Goal: Ask a question

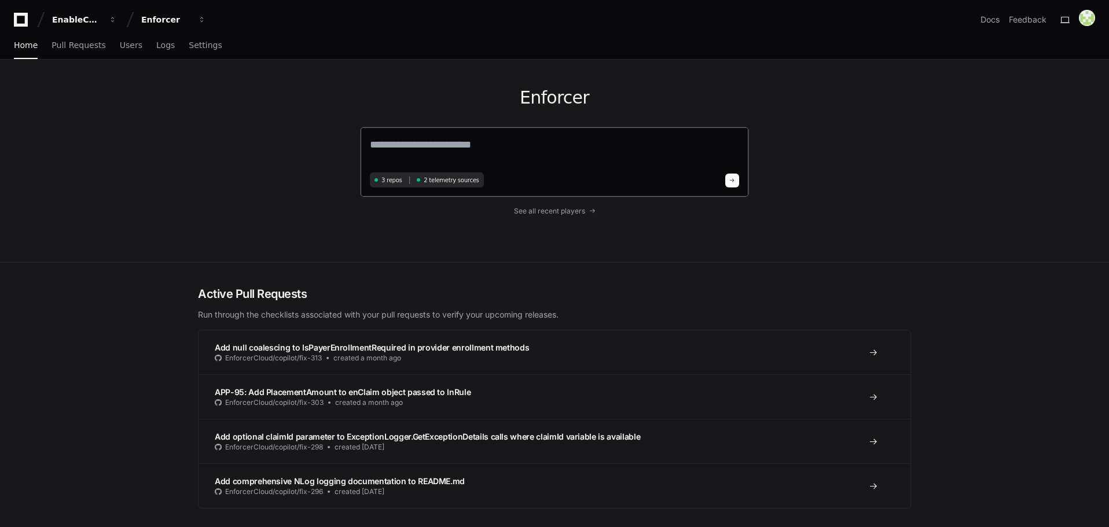
click at [422, 153] on textarea at bounding box center [554, 153] width 369 height 32
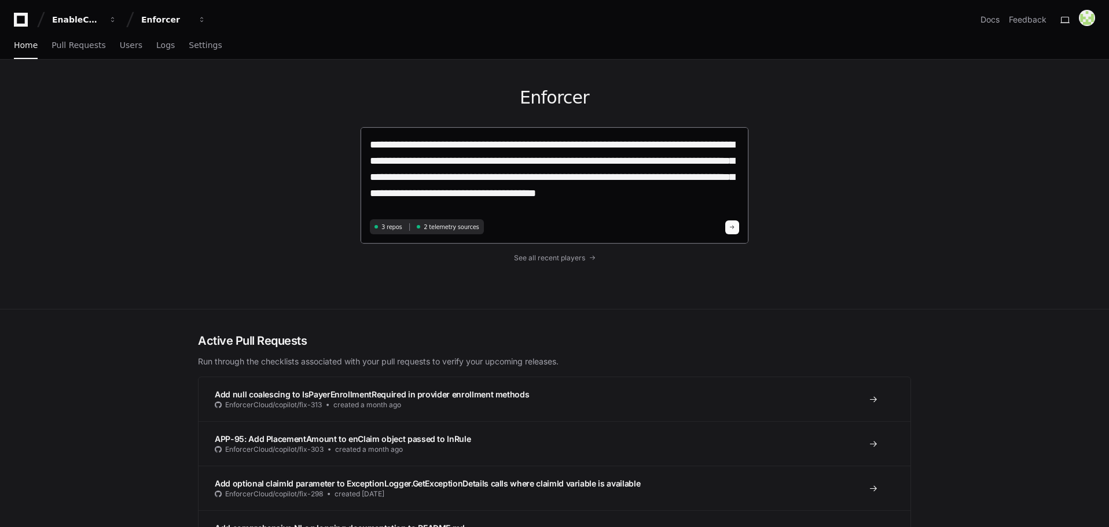
paste textarea "**********"
type textarea "**********"
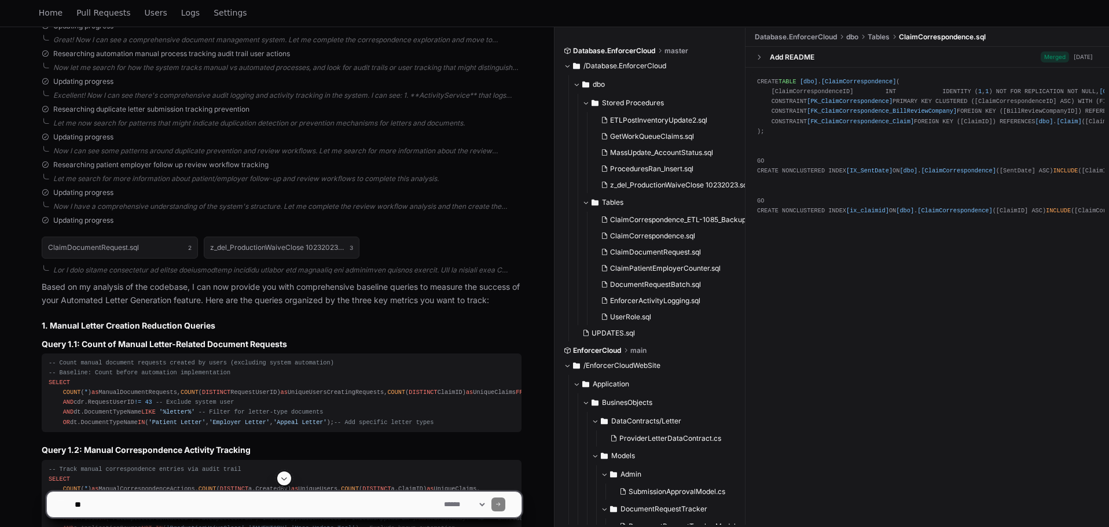
scroll to position [670, 0]
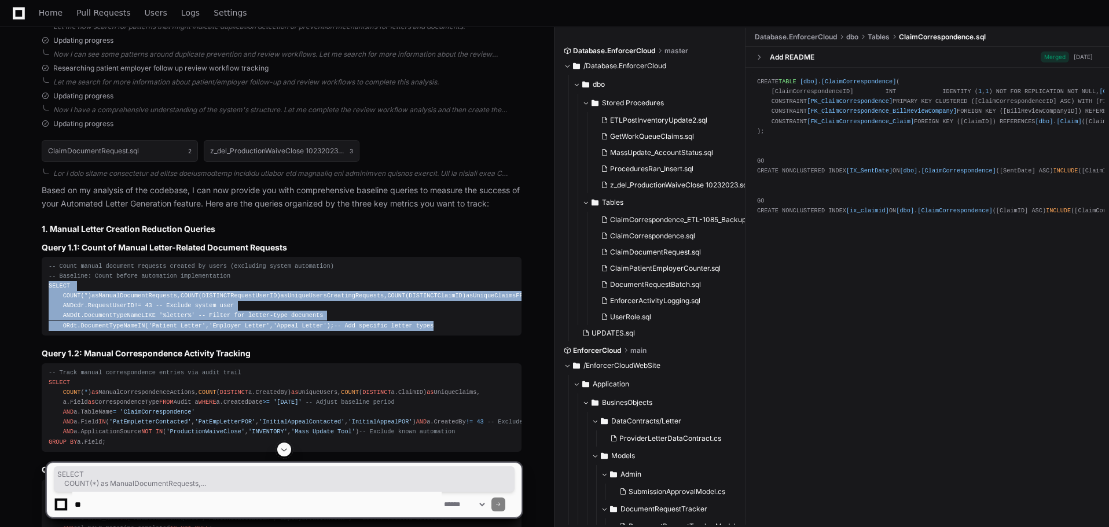
drag, startPoint x: 436, startPoint y: 388, endPoint x: 48, endPoint y: 300, distance: 397.6
click at [48, 300] on pre "-- Count manual document requests created by users (excluding system automation…" at bounding box center [282, 296] width 480 height 79
copy div "SELECT COUNT ( * ) as ManualDocumentRequests, COUNT ( DISTINCT RequestUserID) a…"
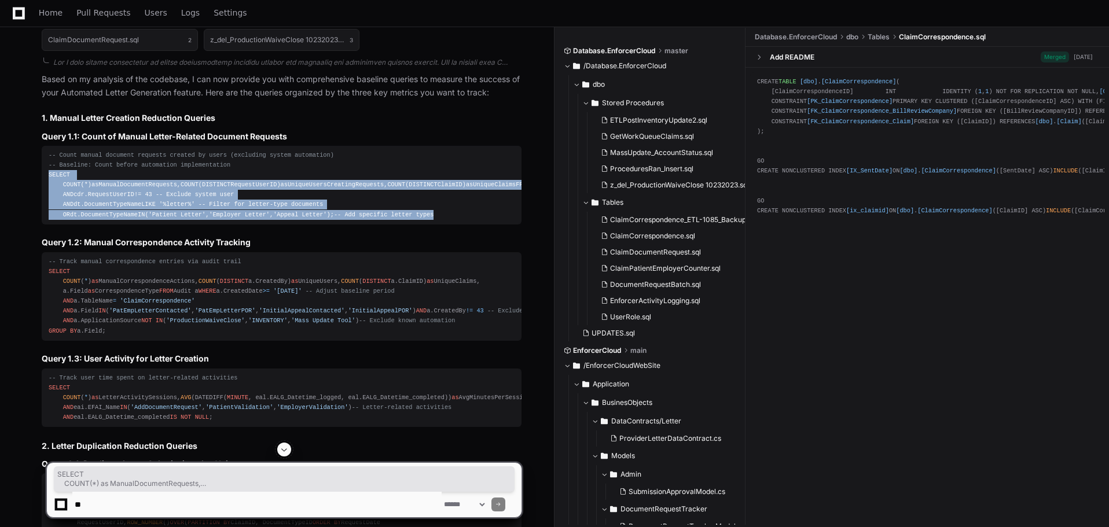
scroll to position [863, 0]
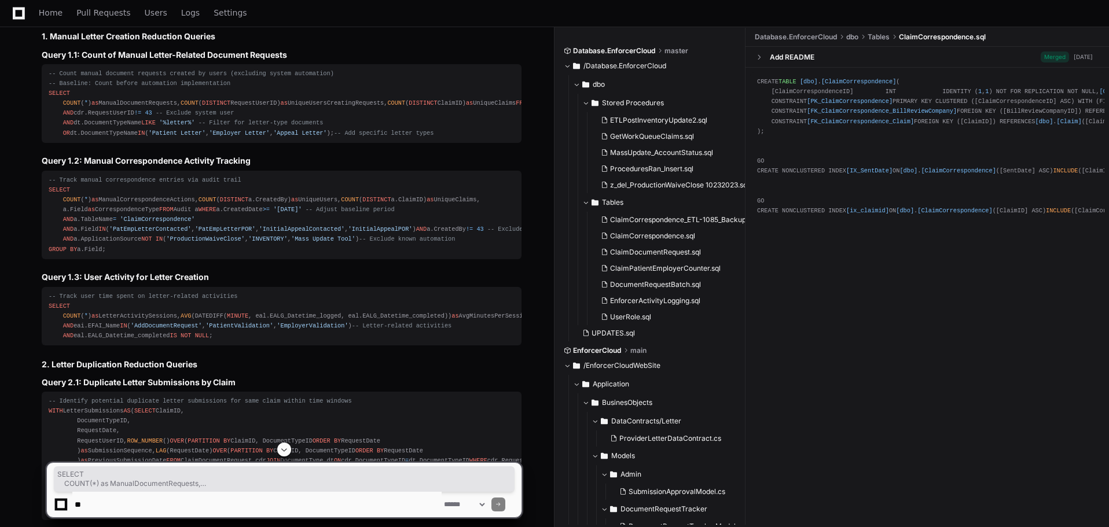
click at [362, 283] on h3 "Query 1.3: User Activity for Letter Creation" at bounding box center [282, 277] width 480 height 12
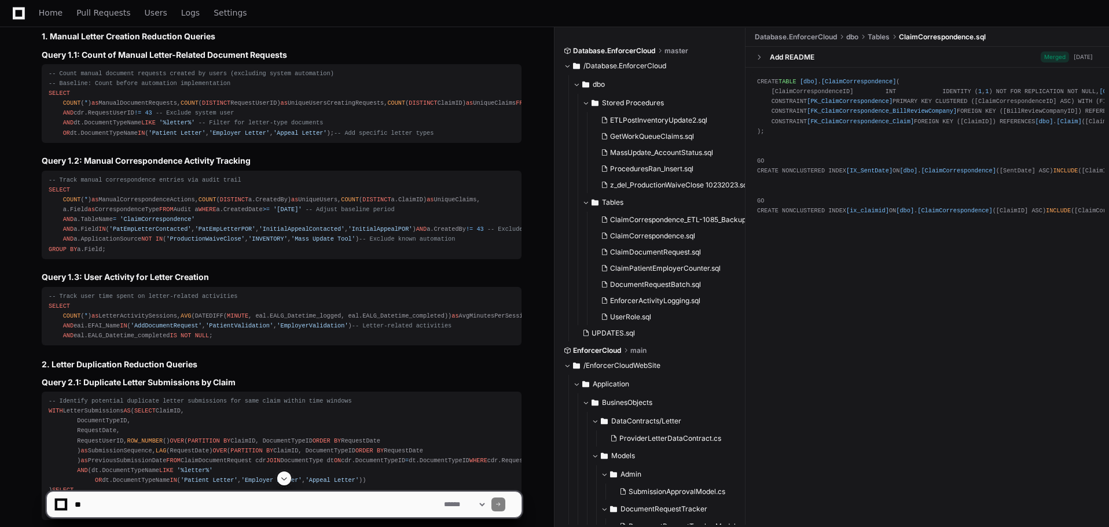
click at [240, 505] on textarea at bounding box center [256, 504] width 369 height 25
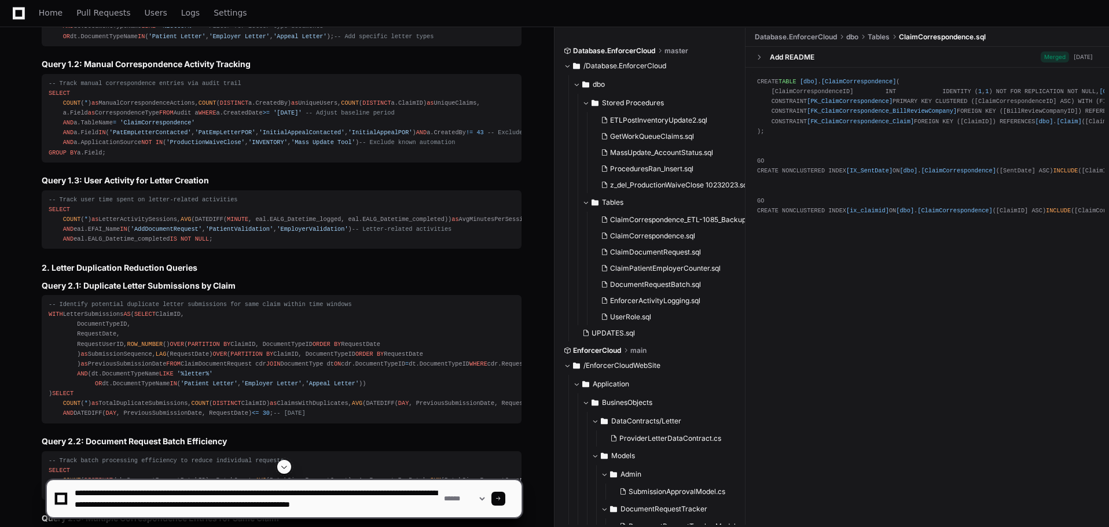
scroll to position [12, 0]
drag, startPoint x: 153, startPoint y: 503, endPoint x: 158, endPoint y: 513, distance: 10.9
click at [158, 513] on textarea at bounding box center [256, 498] width 369 height 37
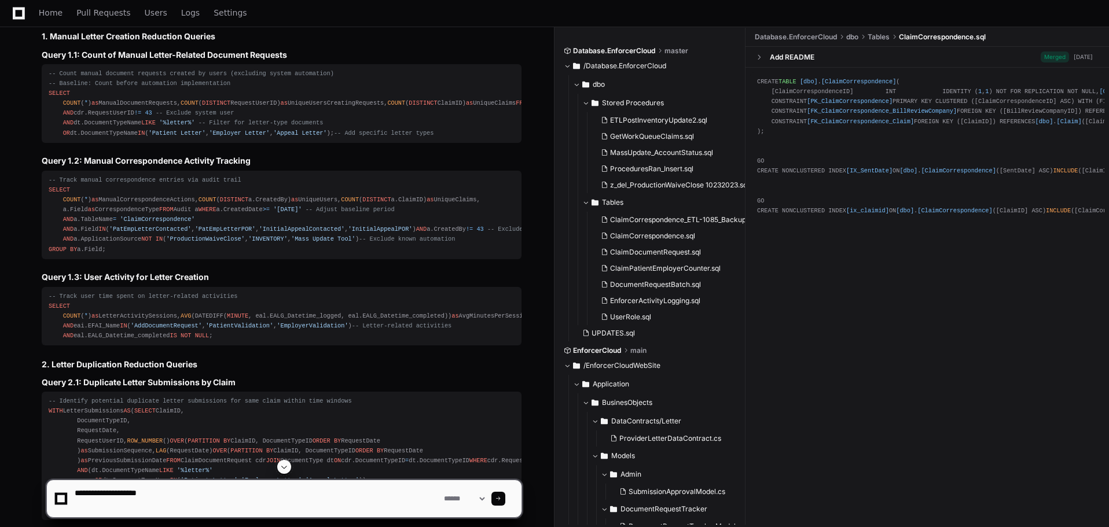
scroll to position [0, 0]
type textarea "*"
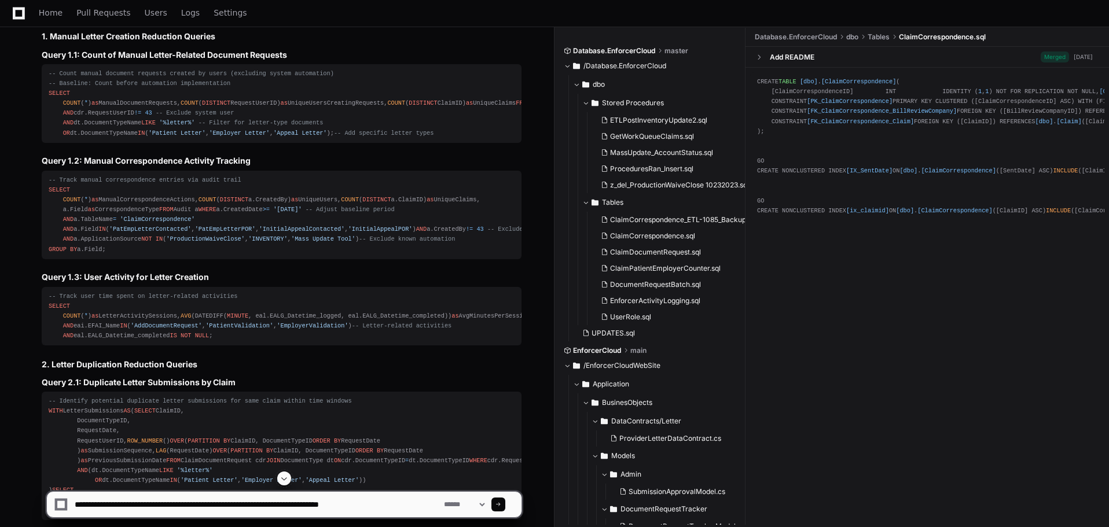
drag, startPoint x: 421, startPoint y: 508, endPoint x: 472, endPoint y: 488, distance: 54.3
click at [421, 508] on textarea at bounding box center [256, 504] width 369 height 25
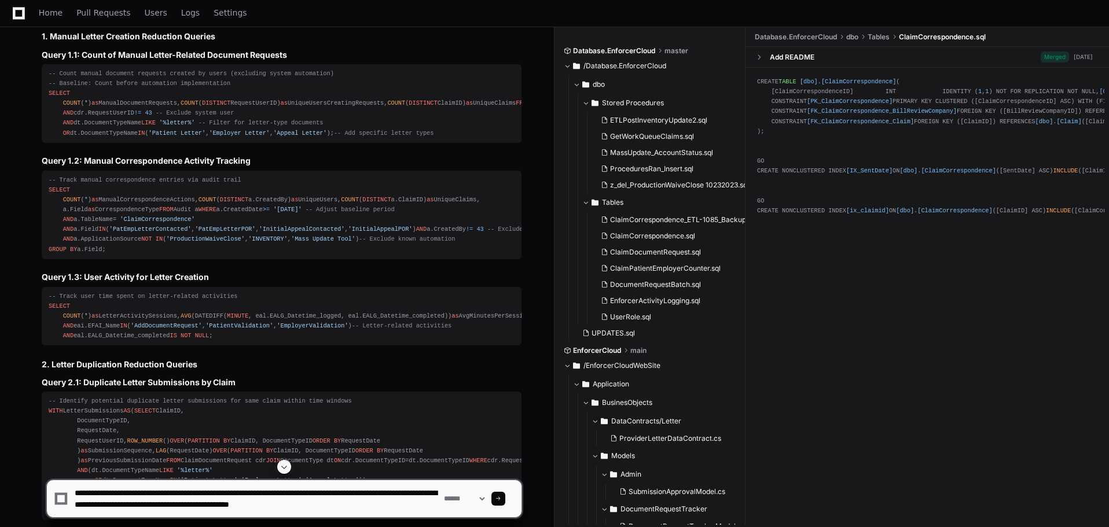
scroll to position [3, 0]
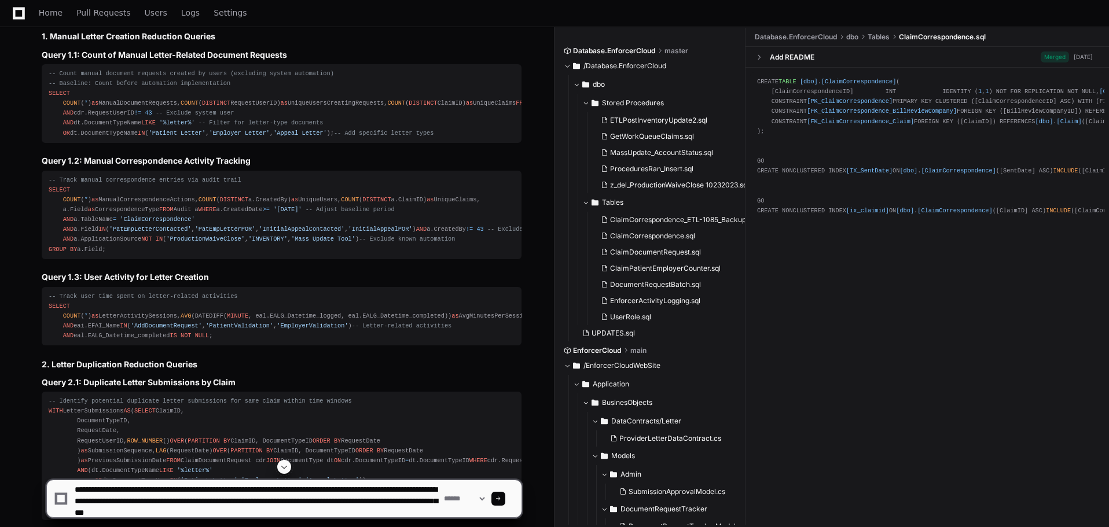
click at [394, 513] on textarea at bounding box center [256, 498] width 369 height 37
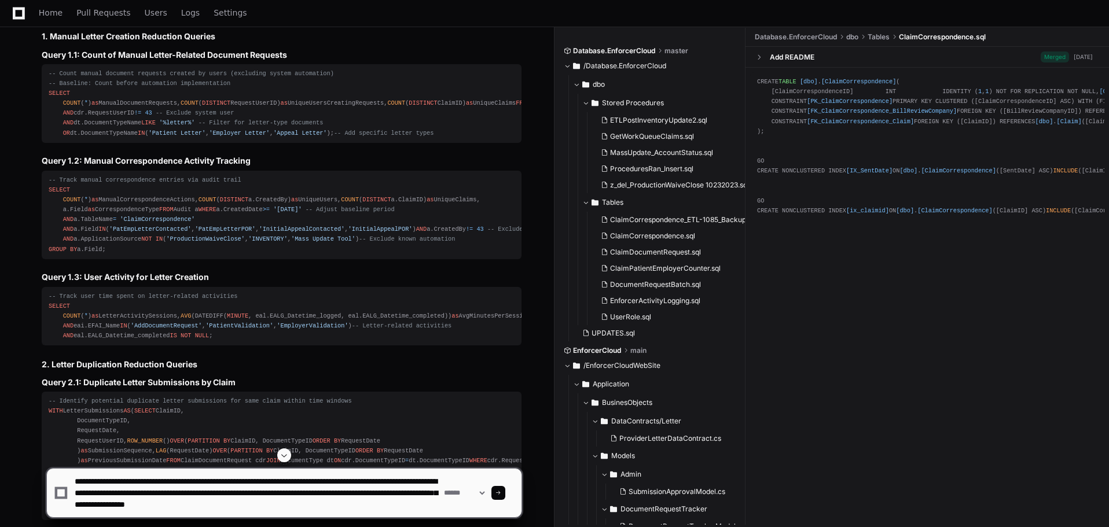
click at [137, 510] on textarea at bounding box center [256, 493] width 369 height 49
click at [225, 503] on textarea at bounding box center [256, 493] width 369 height 49
click at [207, 516] on textarea at bounding box center [256, 493] width 369 height 49
click at [219, 516] on textarea at bounding box center [256, 493] width 369 height 49
type textarea "**********"
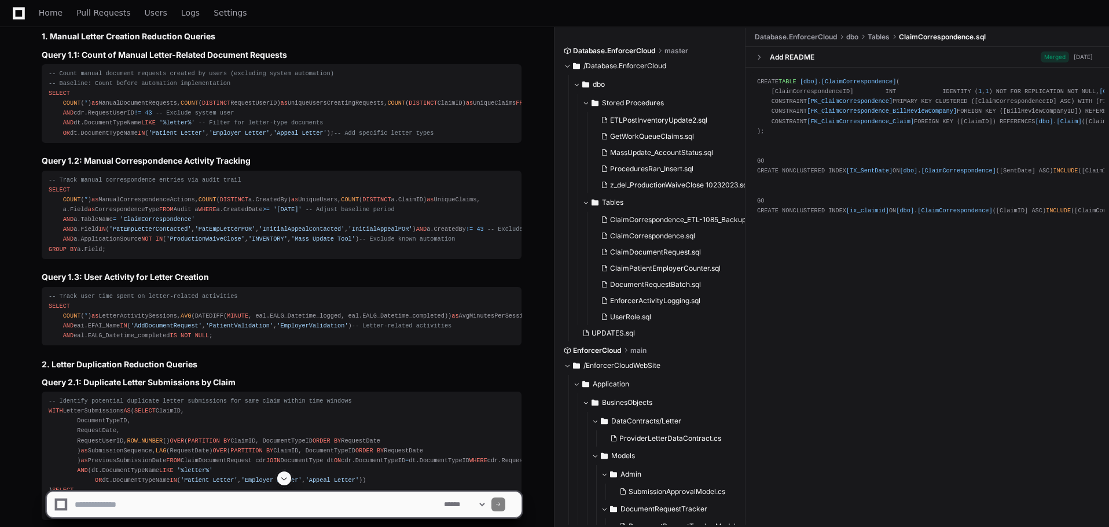
scroll to position [0, 0]
click at [513, 501] on button at bounding box center [507, 504] width 16 height 16
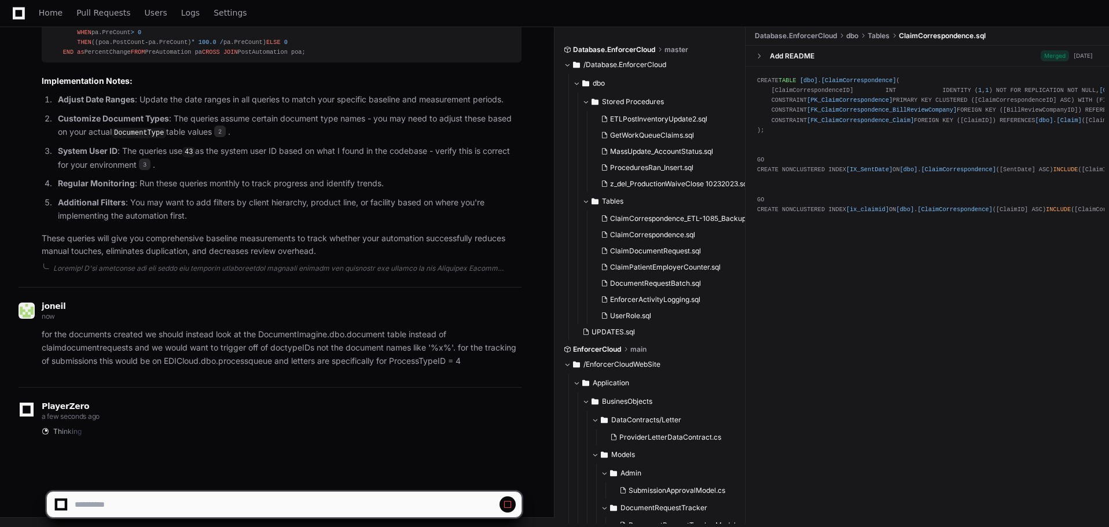
scroll to position [3154, 0]
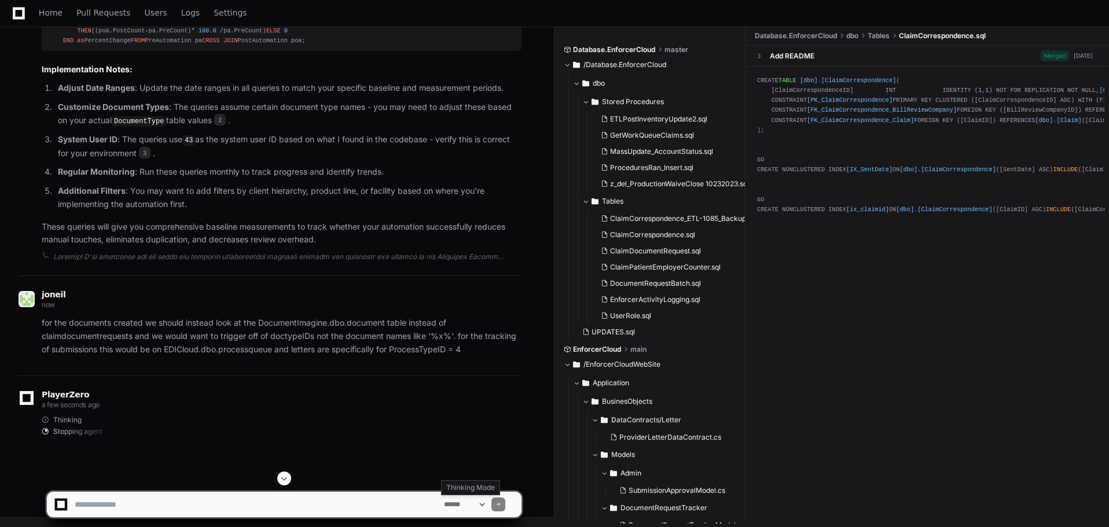
click at [487, 503] on select "**********" at bounding box center [463, 504] width 45 height 8
select select "*********"
click at [441, 500] on select "**********" at bounding box center [463, 504] width 45 height 8
click at [149, 503] on textarea at bounding box center [256, 504] width 369 height 25
type textarea "*"
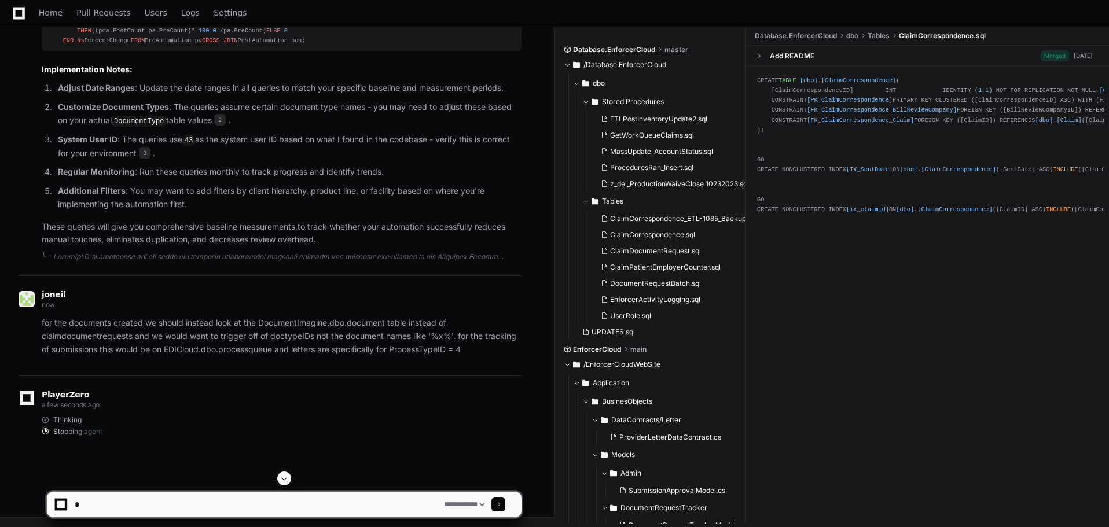
click at [501, 504] on span at bounding box center [498, 505] width 6 height 6
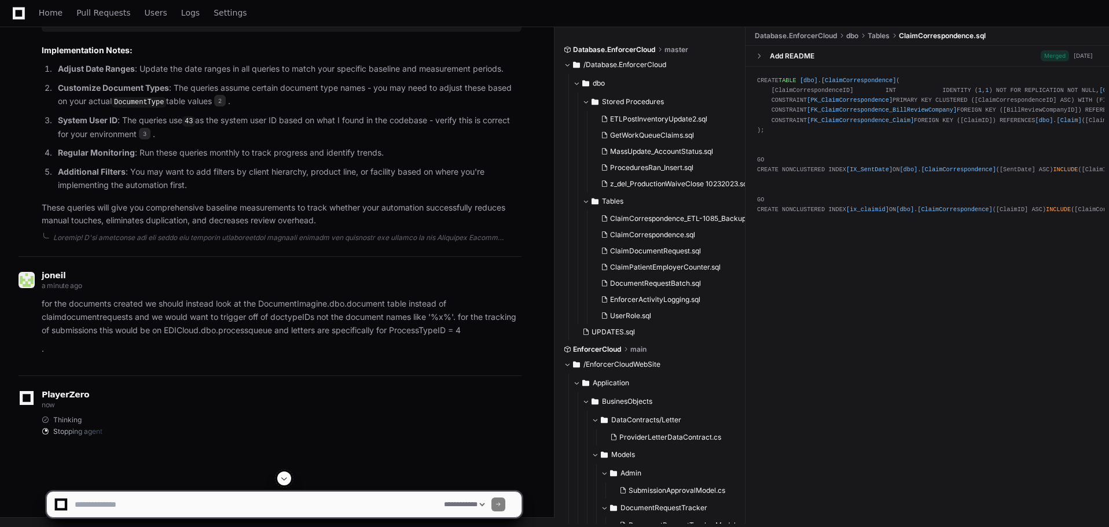
scroll to position [3173, 0]
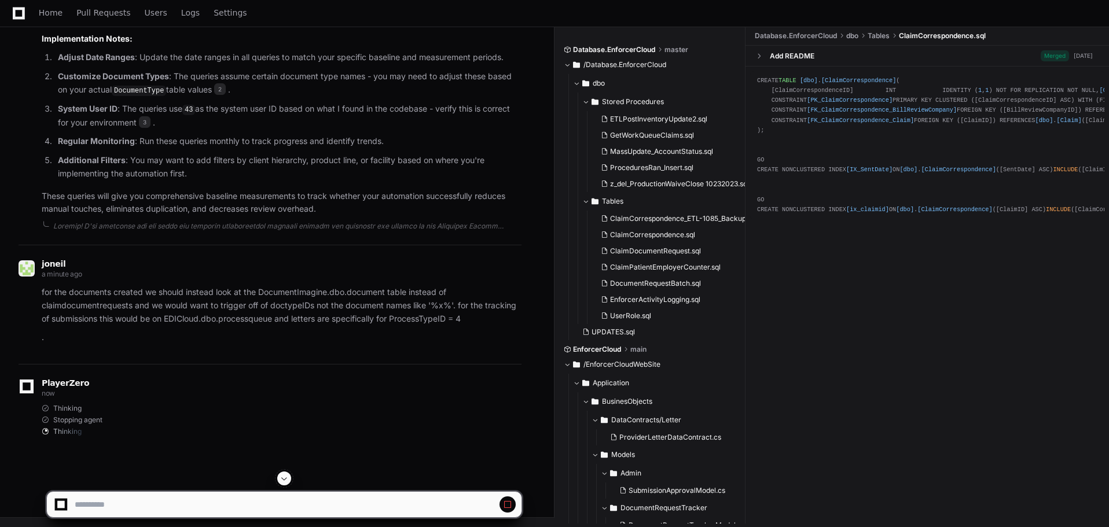
select select "*********"
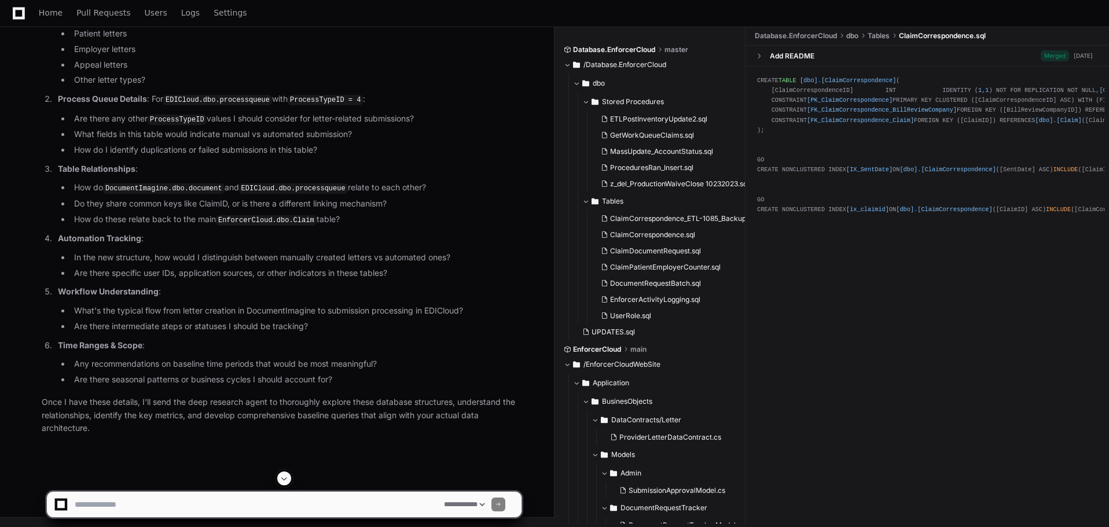
scroll to position [3463, 0]
click at [132, 507] on textarea at bounding box center [256, 504] width 369 height 25
click at [214, 507] on textarea at bounding box center [256, 504] width 369 height 25
click at [210, 509] on textarea at bounding box center [256, 504] width 369 height 25
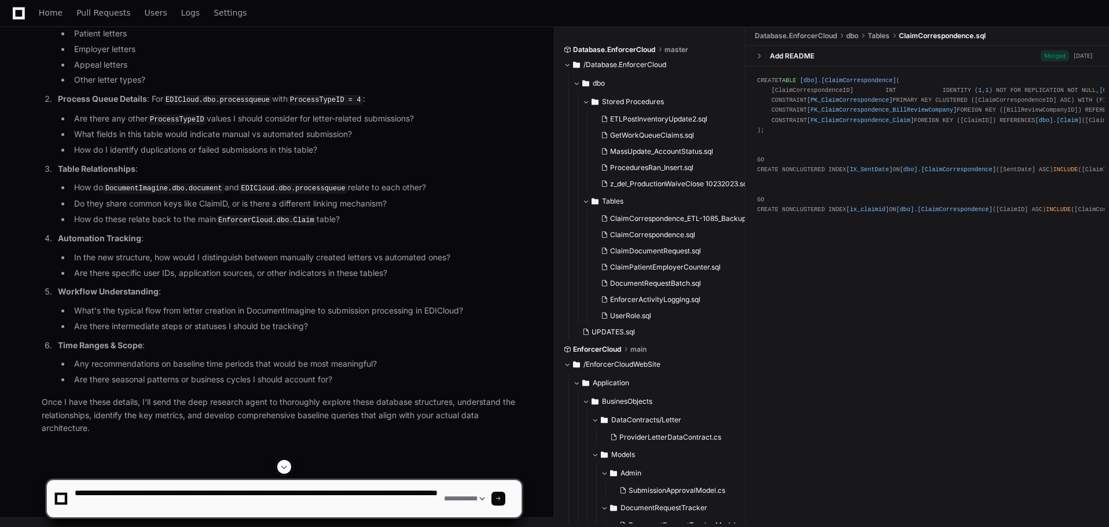
click at [244, 510] on textarea at bounding box center [256, 498] width 369 height 37
click at [237, 502] on textarea at bounding box center [256, 498] width 369 height 37
click at [270, 503] on textarea at bounding box center [256, 498] width 369 height 37
drag, startPoint x: 220, startPoint y: 491, endPoint x: 238, endPoint y: 506, distance: 23.4
click at [212, 511] on textarea at bounding box center [256, 498] width 369 height 37
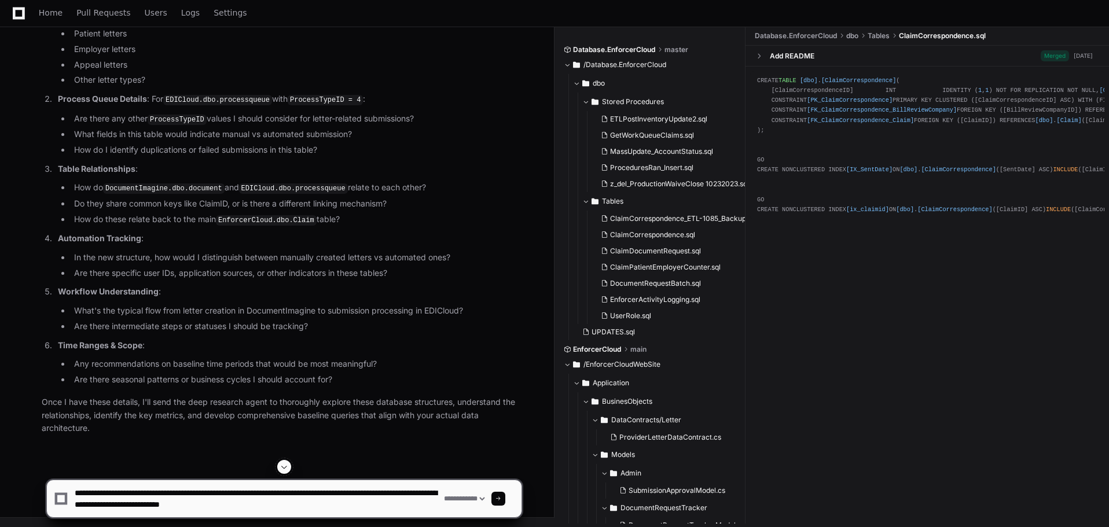
click at [367, 509] on textarea at bounding box center [256, 498] width 369 height 37
paste textarea "**********"
click at [348, 501] on textarea at bounding box center [256, 498] width 369 height 37
drag, startPoint x: 226, startPoint y: 489, endPoint x: 212, endPoint y: 500, distance: 16.9
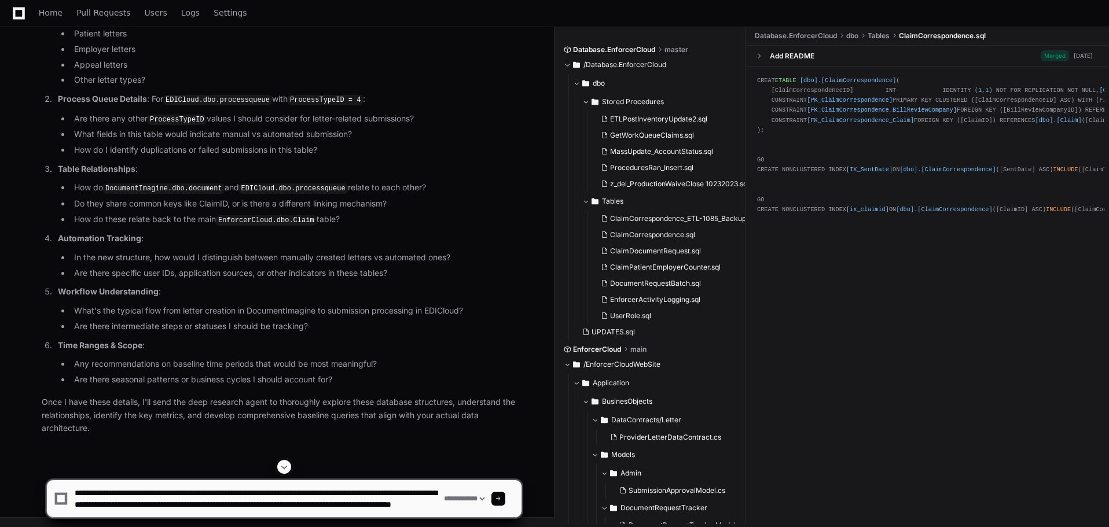
click at [212, 500] on textarea at bounding box center [256, 498] width 369 height 37
click at [226, 494] on textarea at bounding box center [256, 498] width 369 height 37
click at [194, 506] on textarea at bounding box center [256, 498] width 369 height 37
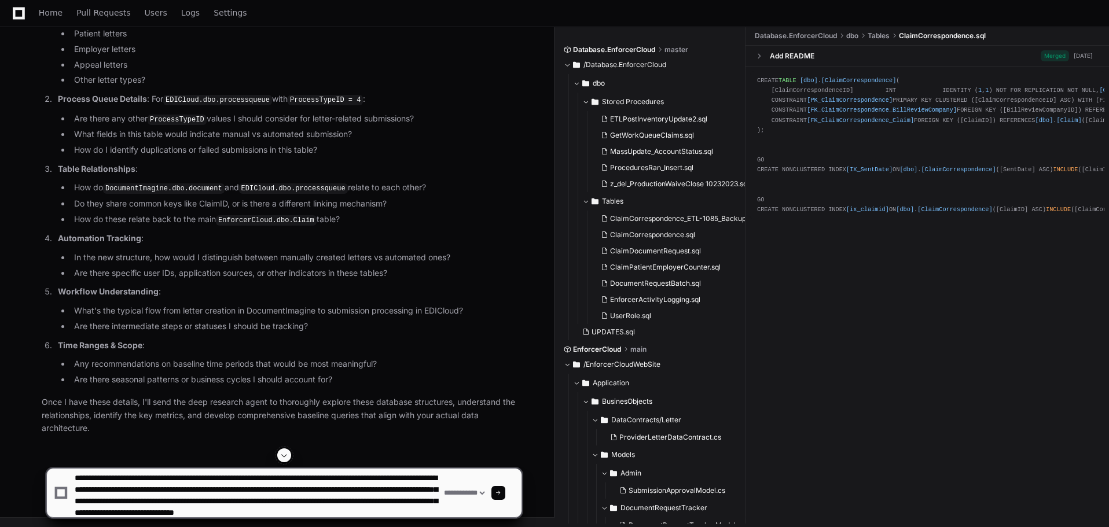
scroll to position [23, 0]
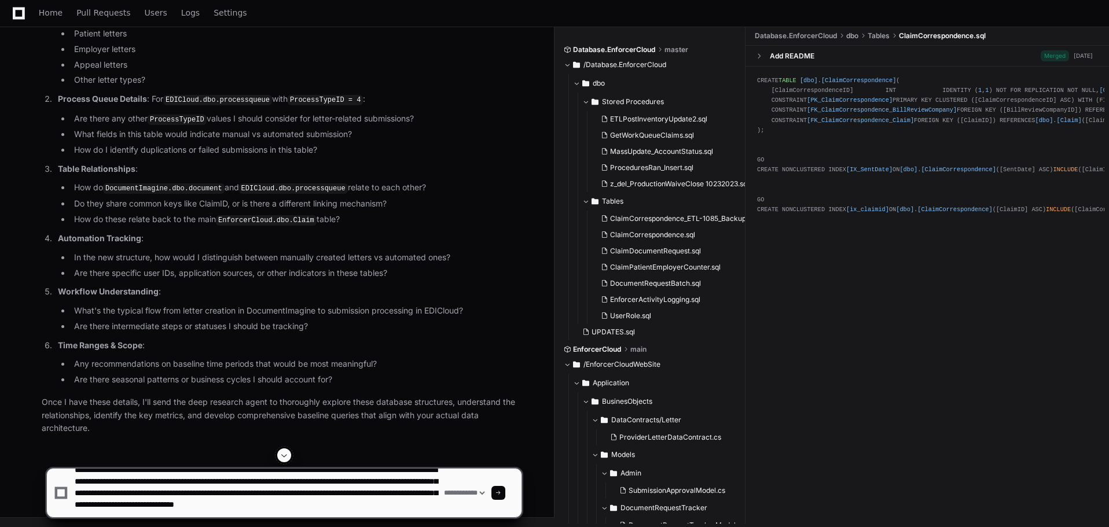
click at [242, 505] on textarea at bounding box center [256, 493] width 369 height 49
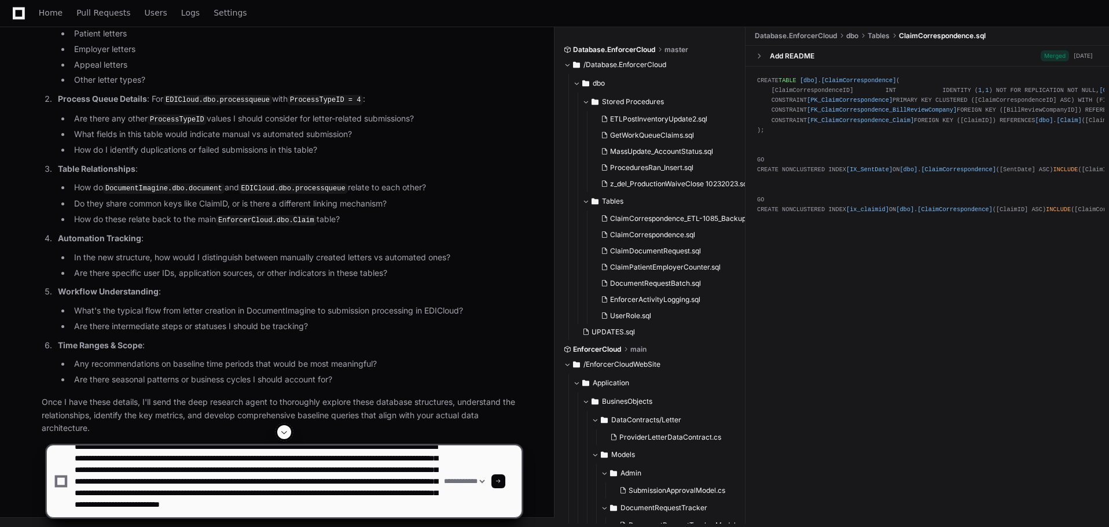
scroll to position [27, 0]
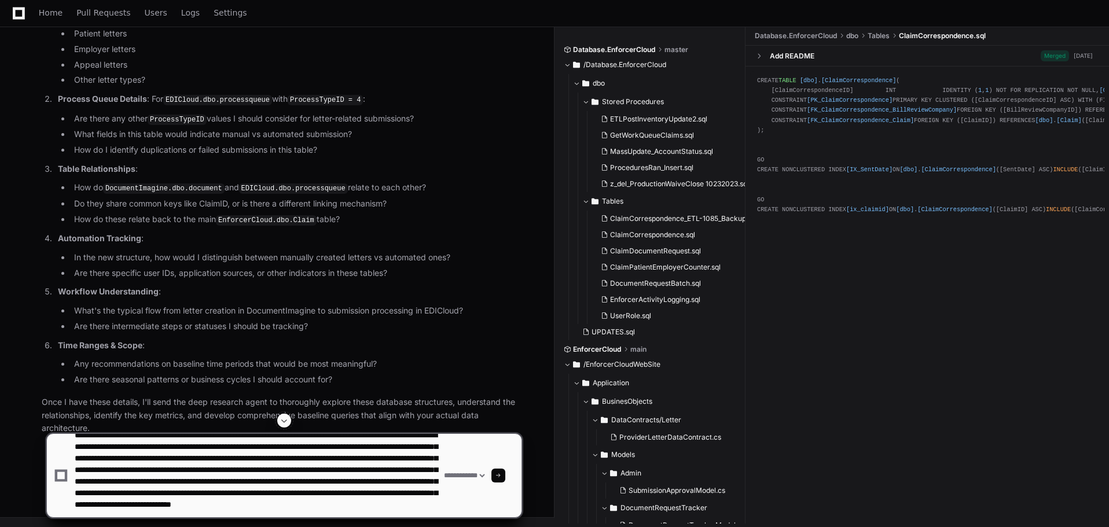
drag, startPoint x: 202, startPoint y: 512, endPoint x: 241, endPoint y: 511, distance: 39.4
click at [202, 512] on textarea at bounding box center [256, 475] width 369 height 83
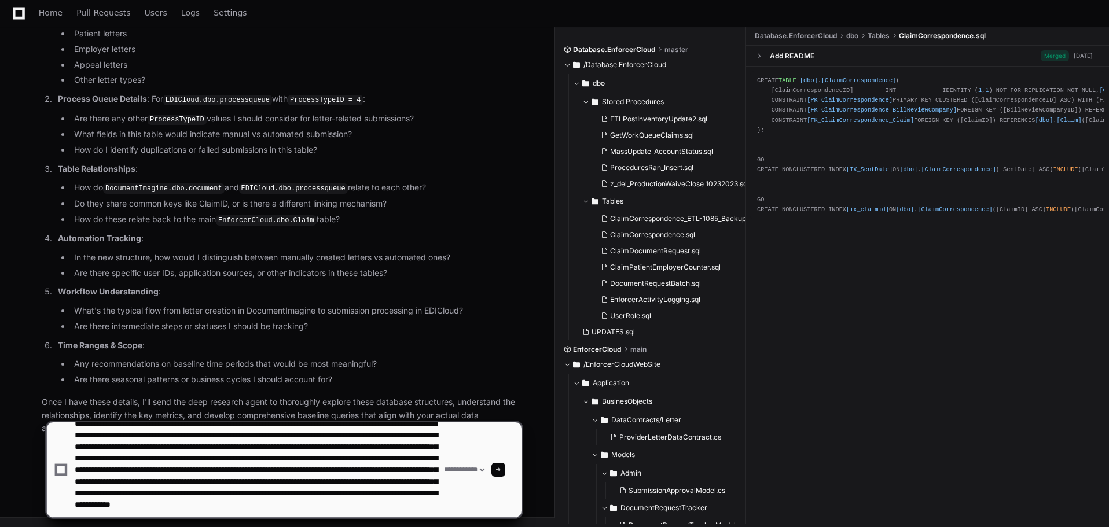
click at [281, 514] on textarea at bounding box center [256, 469] width 369 height 95
type textarea "**********"
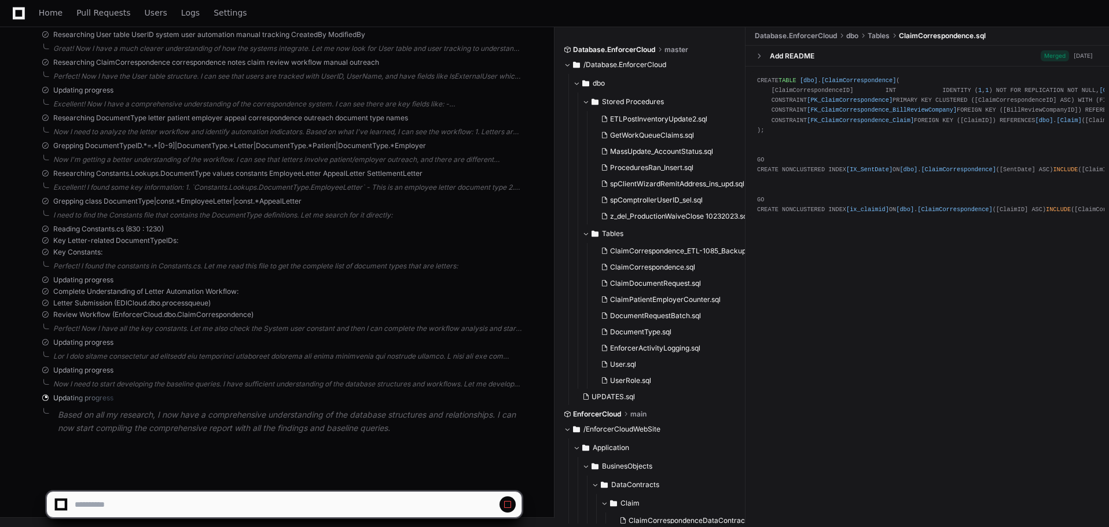
scroll to position [4798, 0]
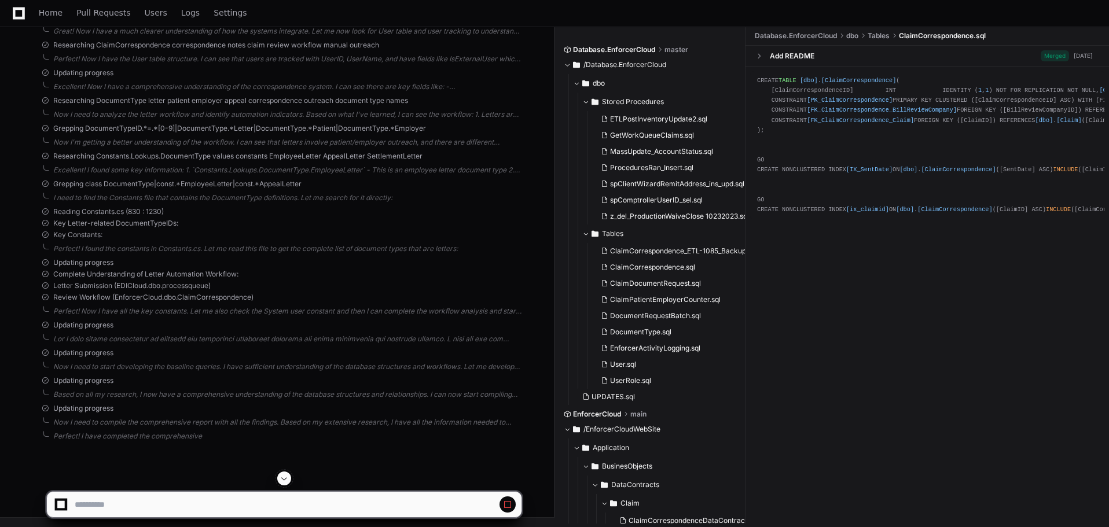
select select "*********"
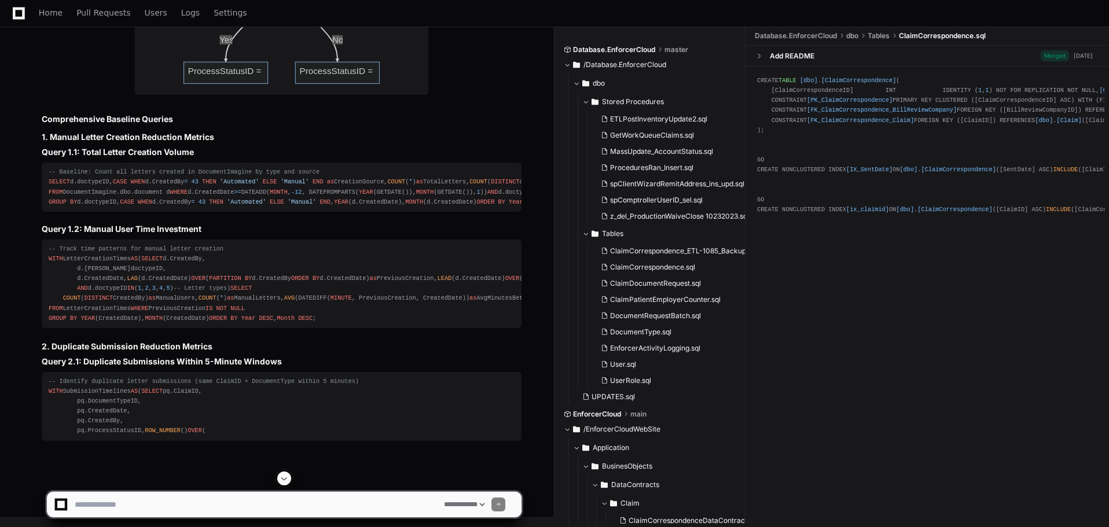
scroll to position [6358, 0]
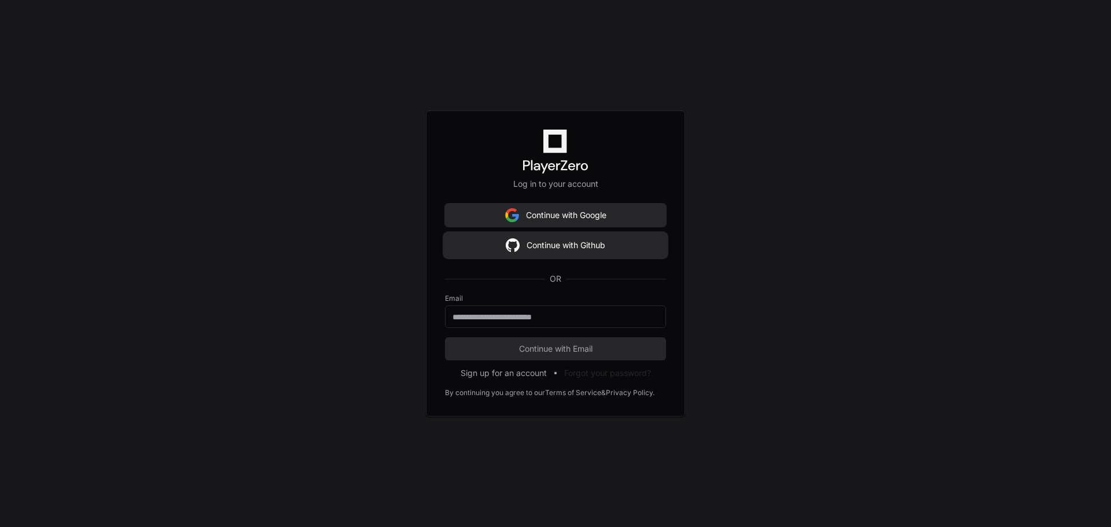
click at [576, 249] on button "Continue with Github" at bounding box center [555, 245] width 221 height 23
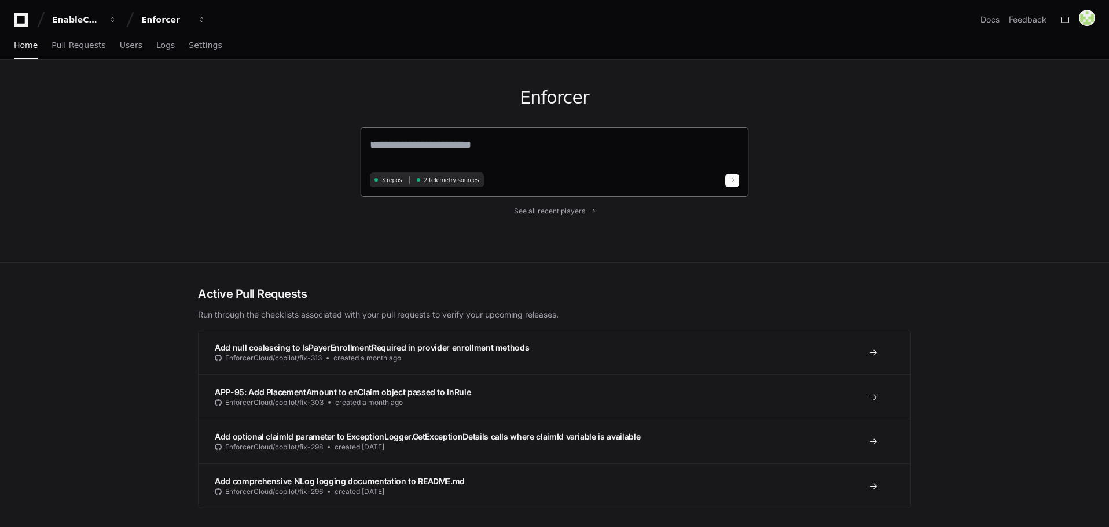
click at [458, 145] on textarea at bounding box center [554, 153] width 369 height 32
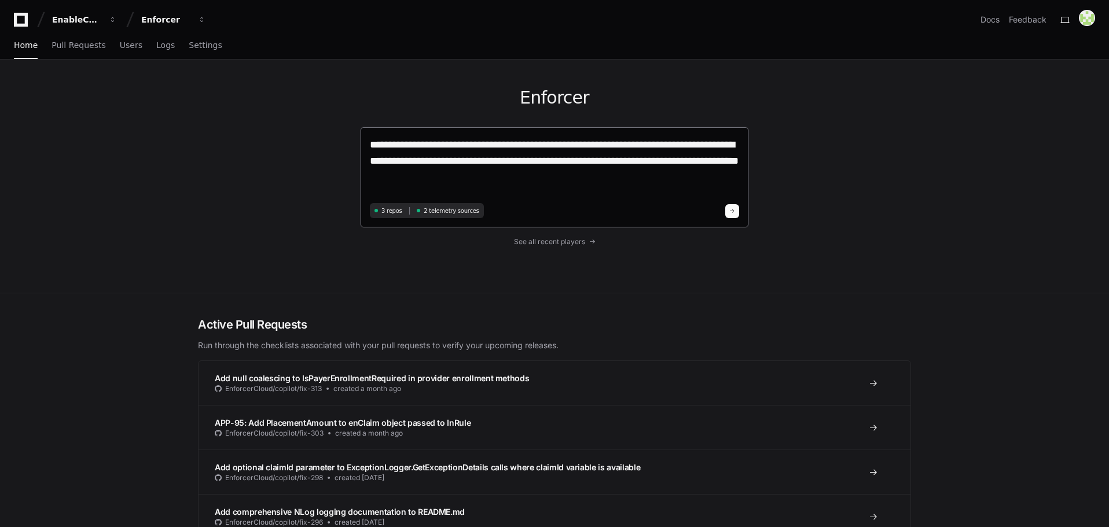
paste textarea "**********"
type textarea "**********"
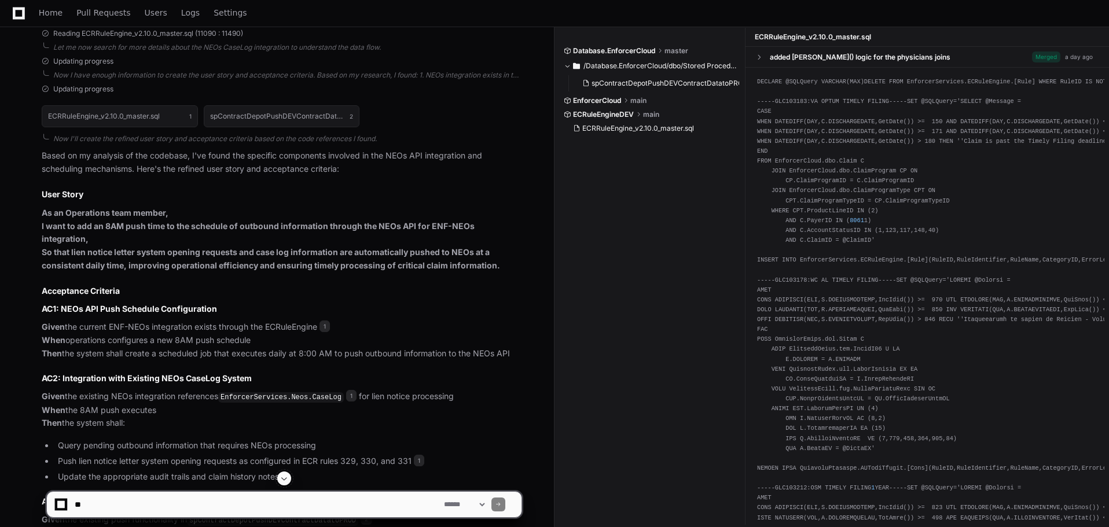
scroll to position [873, 0]
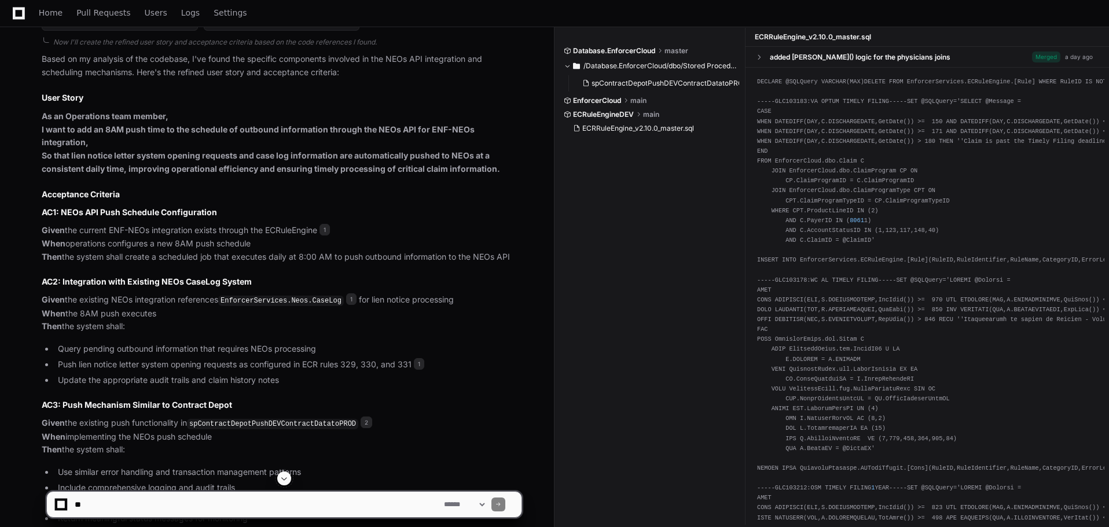
click at [134, 500] on textarea at bounding box center [256, 504] width 369 height 25
type textarea "**********"
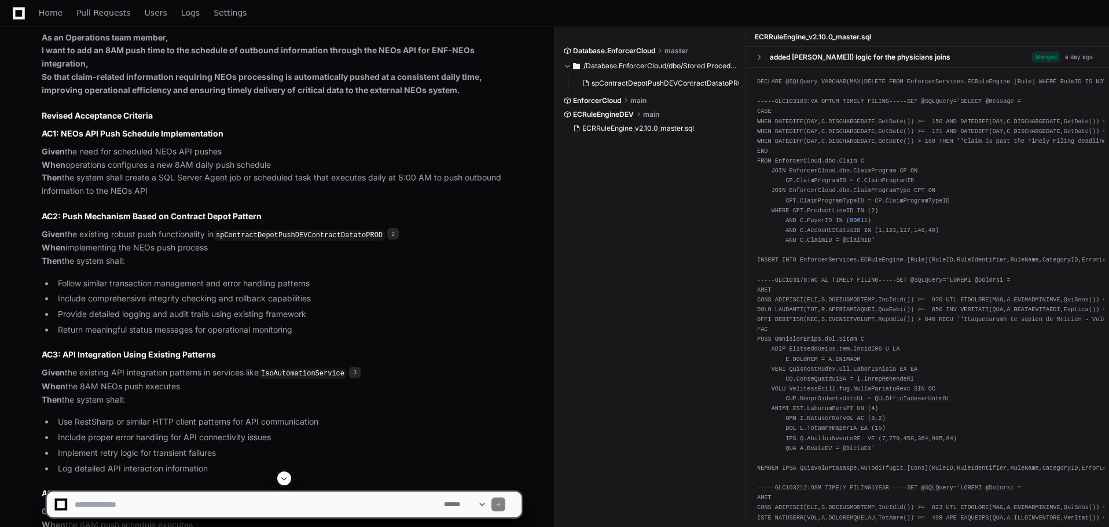
scroll to position [2252, 0]
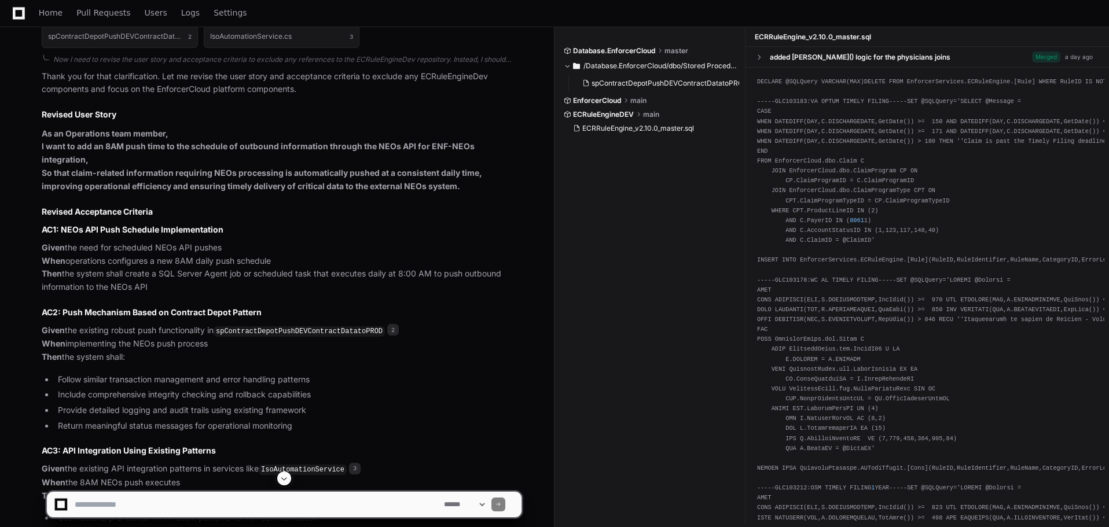
click at [177, 512] on textarea at bounding box center [256, 504] width 369 height 25
type textarea "**********"
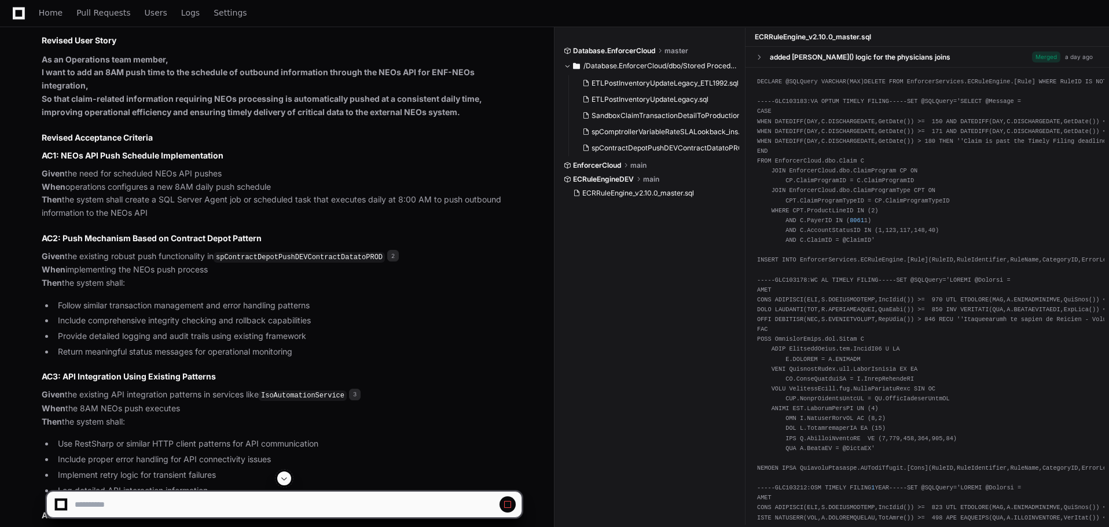
scroll to position [2229, 0]
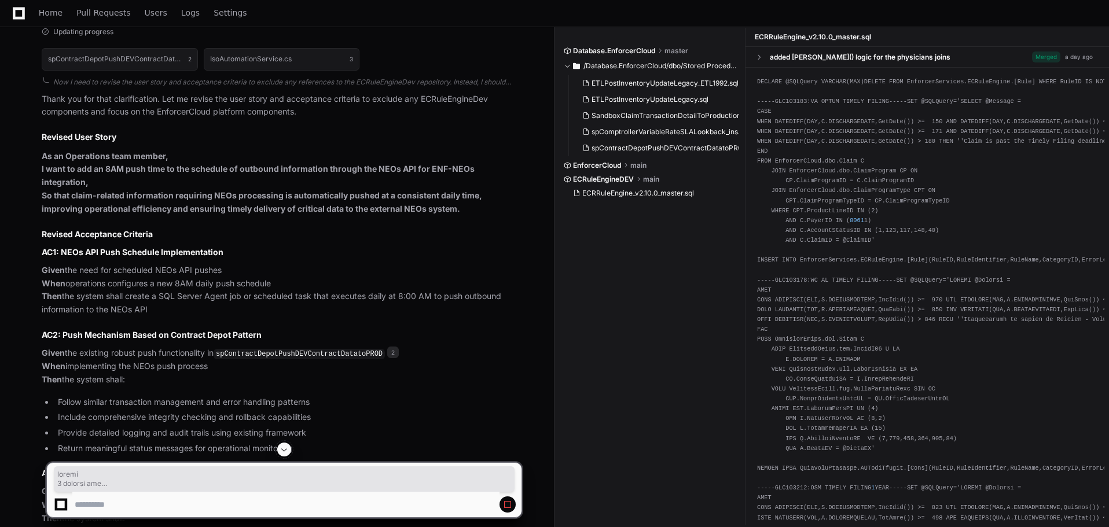
drag, startPoint x: 42, startPoint y: 123, endPoint x: 188, endPoint y: 248, distance: 192.1
copy div "joneil 8 minutes ago can you help puth this into a more refined user story and …"
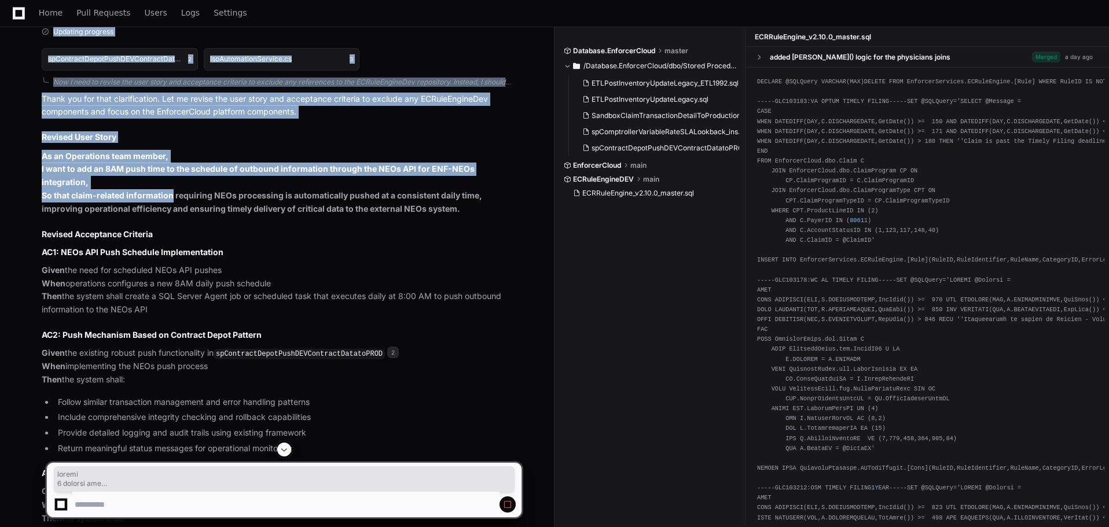
drag, startPoint x: 42, startPoint y: 120, endPoint x: 170, endPoint y: 165, distance: 136.3
click at [186, 150] on p "As an Operations team member, I want to add an 8AM push time to the schedule of…" at bounding box center [282, 183] width 480 height 66
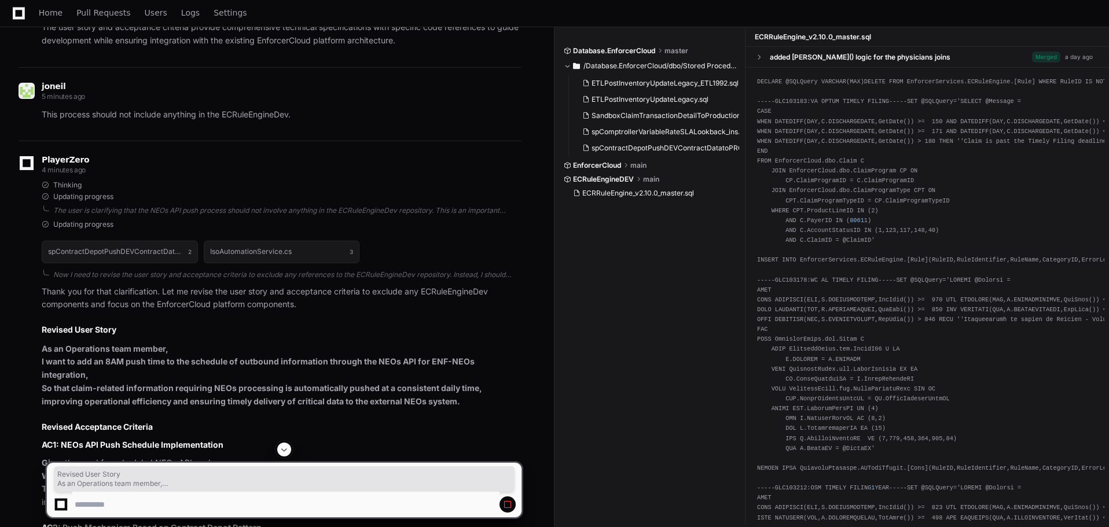
scroll to position [2134, 0]
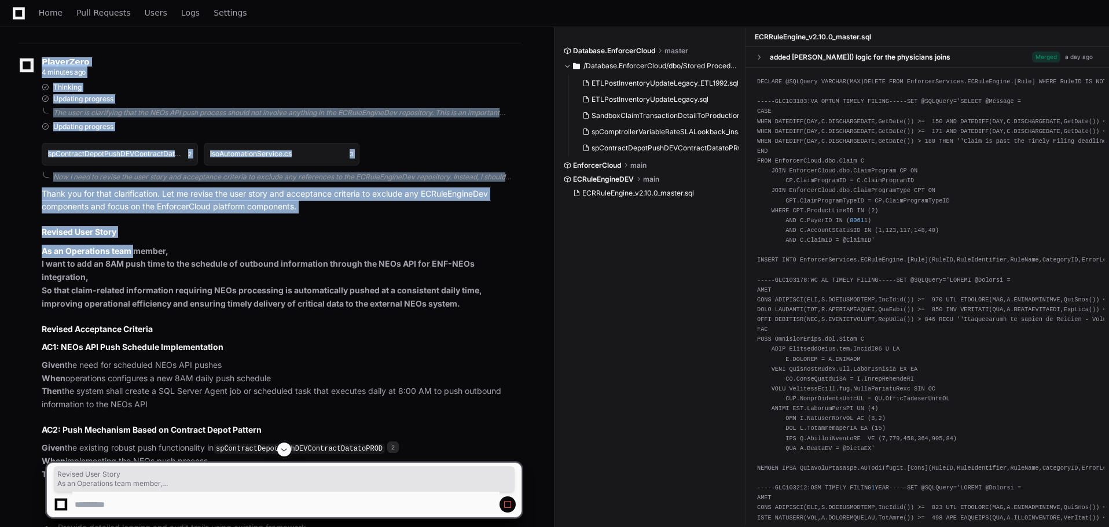
drag, startPoint x: 160, startPoint y: 375, endPoint x: 30, endPoint y: 211, distance: 210.1
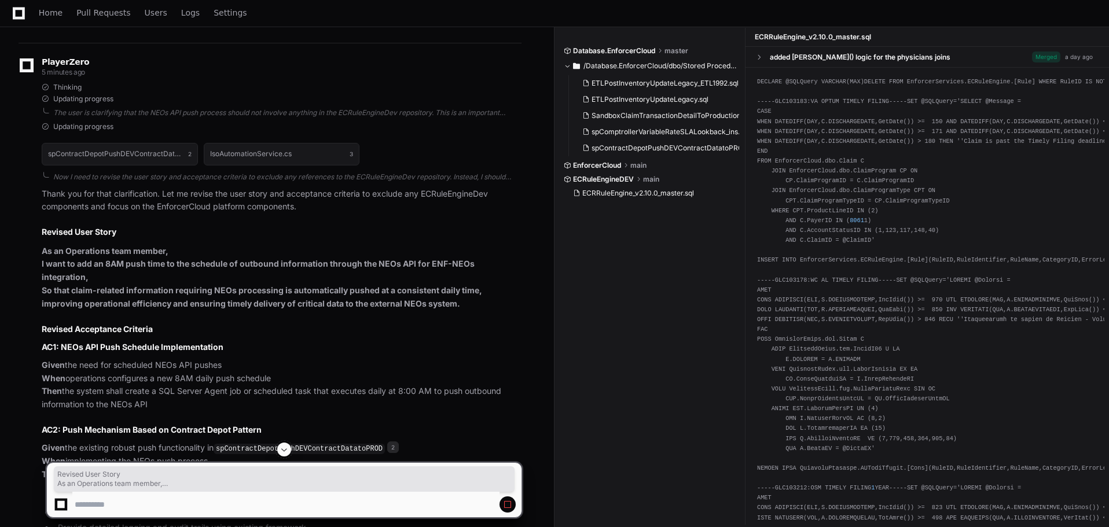
drag, startPoint x: 170, startPoint y: 374, endPoint x: 27, endPoint y: 216, distance: 212.2
copy article "Revised User Story As an Operations team member, I want to add an 8AM push time…"
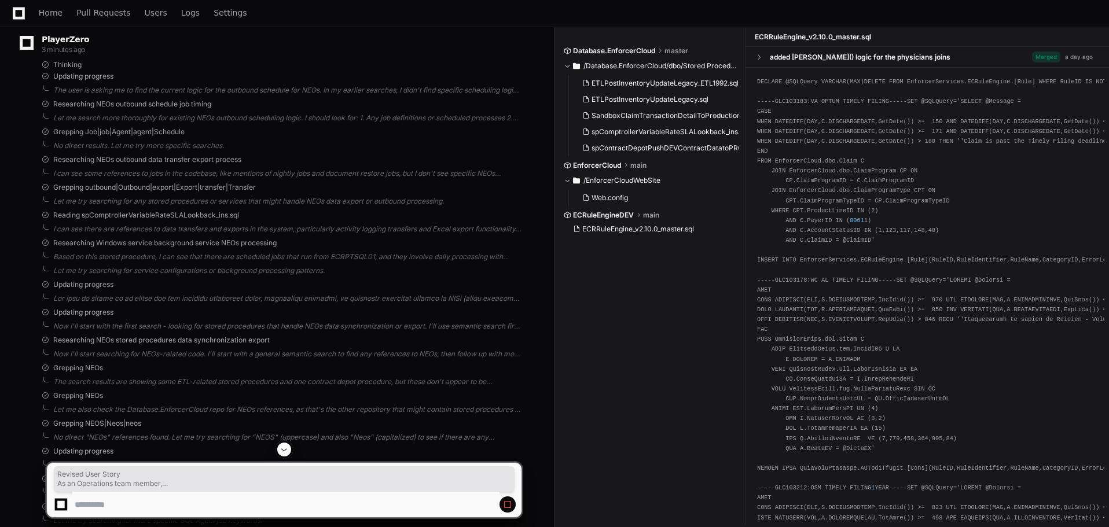
scroll to position [4075, 0]
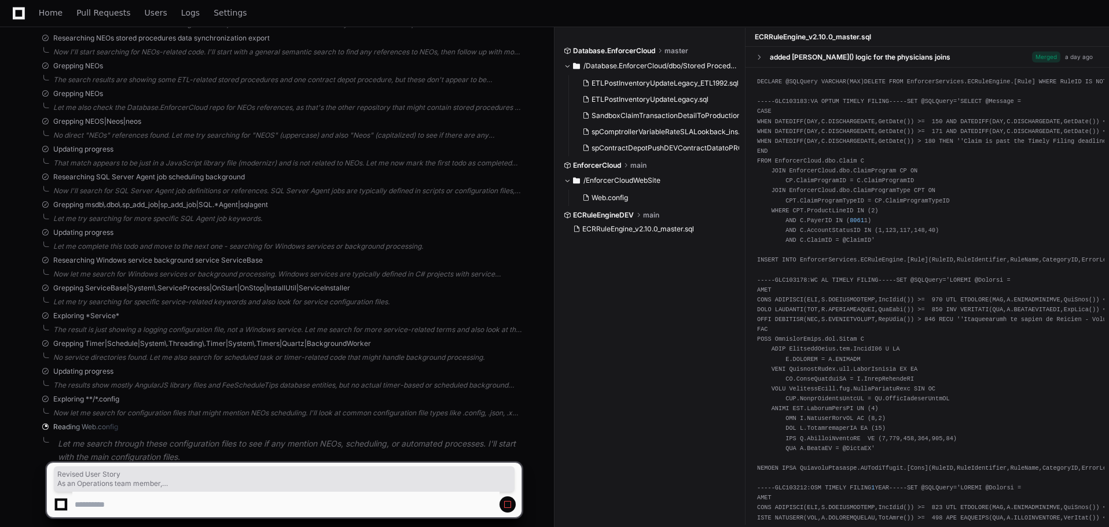
click at [331, 395] on div "Exploring **/*.config" at bounding box center [282, 399] width 480 height 9
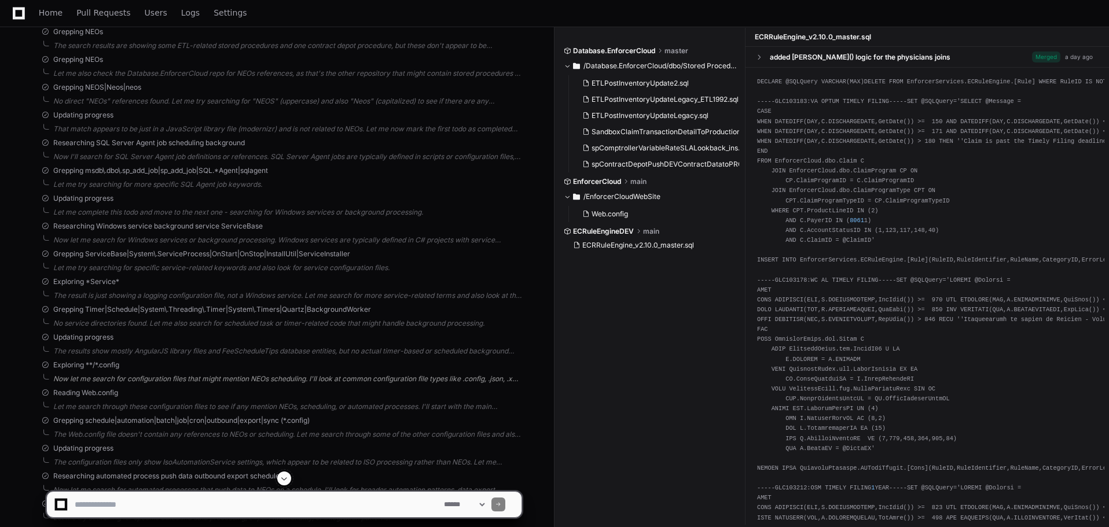
scroll to position [4390, 0]
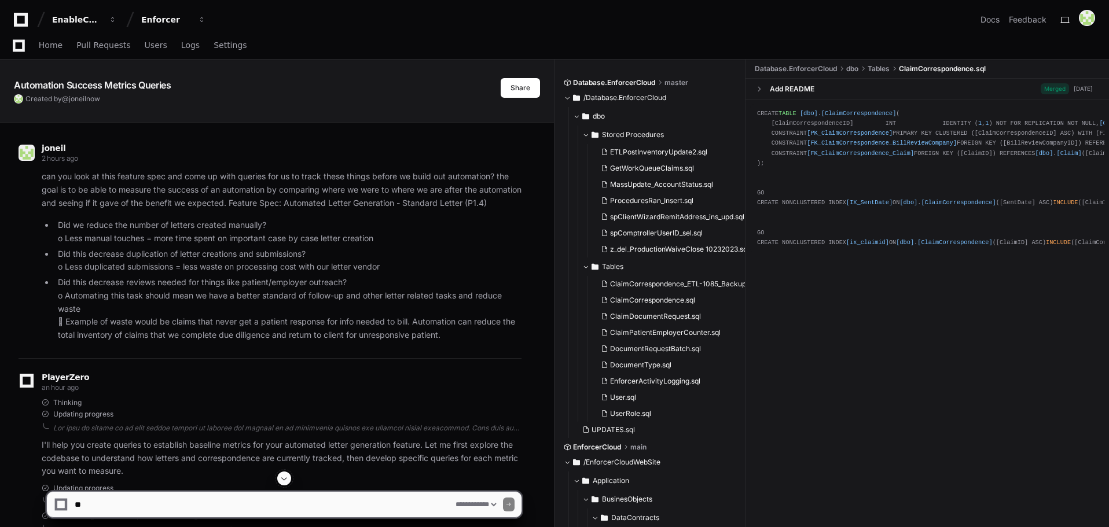
select select "*********"
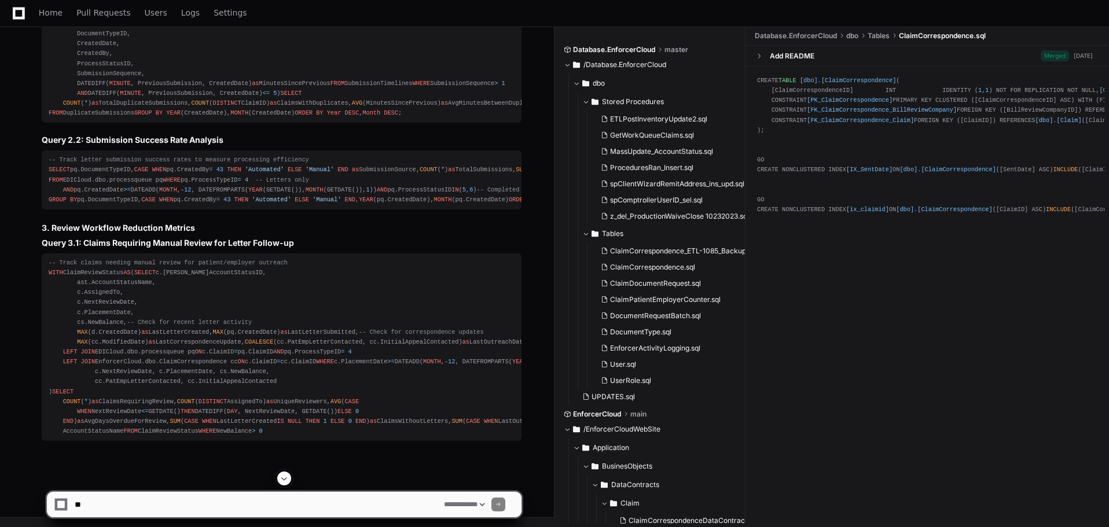
scroll to position [6840, 0]
